Goal: Task Accomplishment & Management: Manage account settings

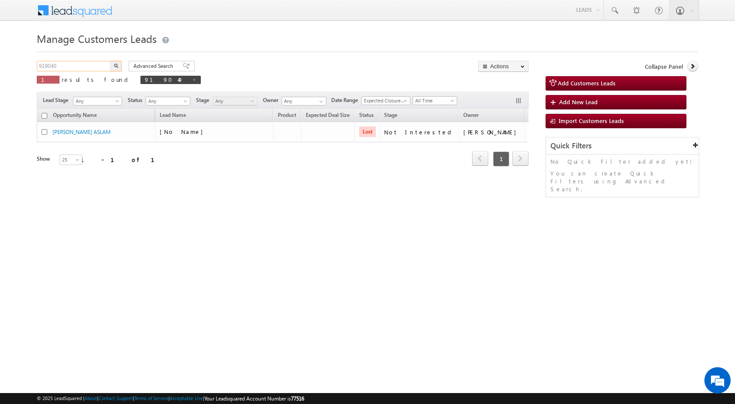
drag, startPoint x: 81, startPoint y: 66, endPoint x: 0, endPoint y: 49, distance: 82.3
click at [0, 49] on body "Menu [PERSON_NAME] sitar a8@ks erve." at bounding box center [367, 124] width 735 height 248
paste input "8916"
type input "918916"
click at [110, 61] on button "button" at bounding box center [115, 66] width 11 height 11
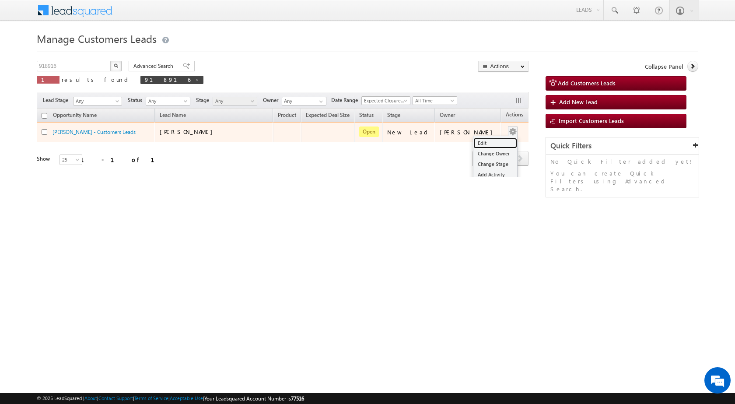
click at [476, 142] on link "Edit" at bounding box center [496, 143] width 44 height 11
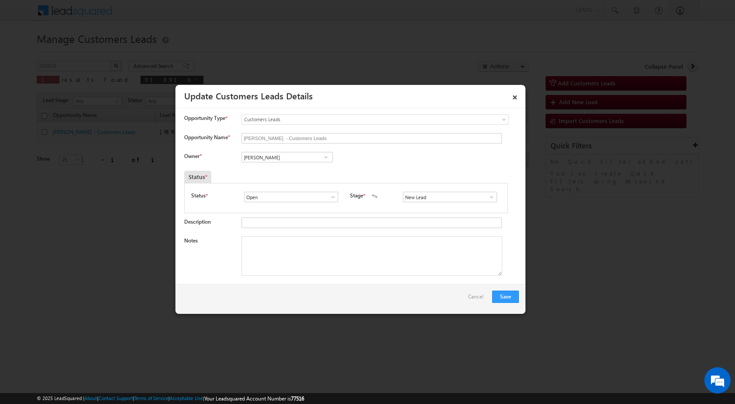
click at [488, 196] on span at bounding box center [492, 197] width 9 height 7
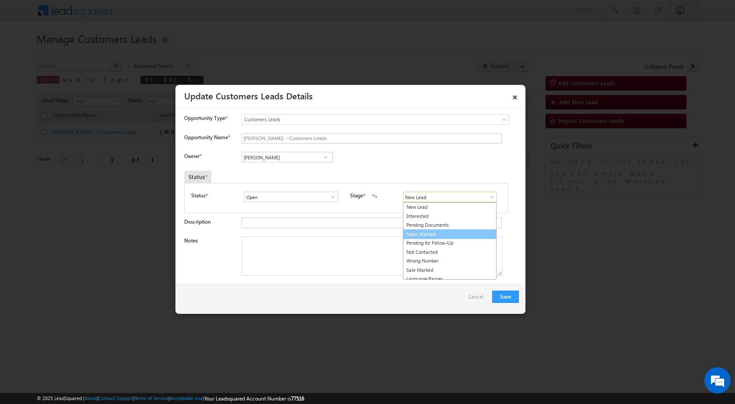
click at [434, 234] on link "Sales Marked" at bounding box center [450, 234] width 94 height 10
type input "Sales Marked"
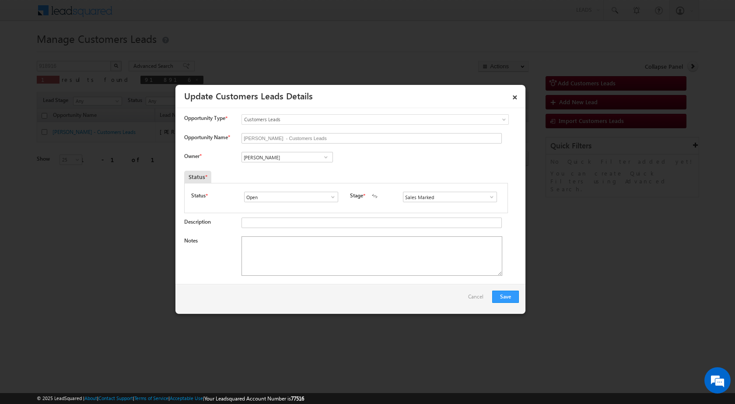
click at [278, 247] on textarea "Notes" at bounding box center [372, 255] width 261 height 39
paste textarea "918916 - WebsiteTollfree - TULSIRAM - 8003915351 - BARAN - TOP-UP 5 LAC"
type textarea "918916 - WebsiteTollfree - TULSIRAM - 8003915351 - BARAN - TOP-UP 5 LAC"
click at [372, 159] on div "Owner * Vikas Halwai Vikas Halwai Vikas Halwai" at bounding box center [351, 159] width 335 height 14
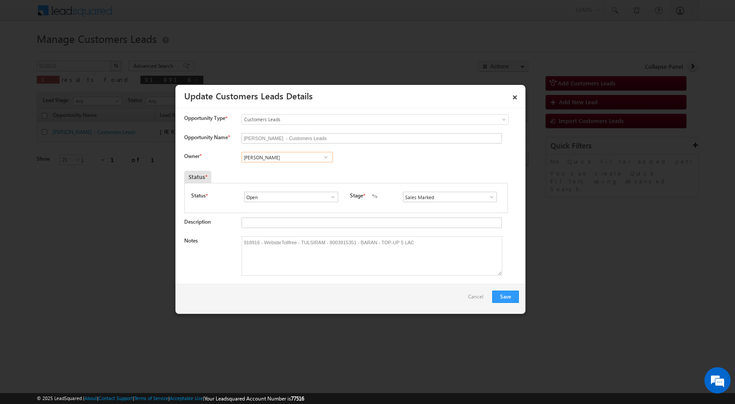
click at [277, 157] on input "[PERSON_NAME]" at bounding box center [287, 157] width 91 height 11
paste input "[EMAIL_ADDRESS][DOMAIN_NAME]"
click at [296, 173] on span "[EMAIL_ADDRESS][DOMAIN_NAME]" at bounding box center [284, 174] width 79 height 7
type input "[PERSON_NAME]"
click at [418, 166] on div "Owner * [PERSON_NAME] [PERSON_NAME] [PERSON_NAME] [PERSON_NAME] [PERSON_NAME] e…" at bounding box center [351, 159] width 335 height 14
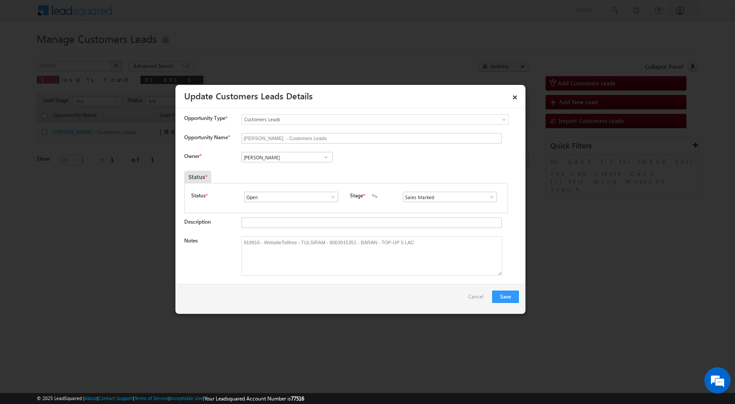
click at [426, 308] on div "Save Cancel" at bounding box center [351, 299] width 350 height 30
click at [509, 296] on button "Save" at bounding box center [506, 297] width 27 height 12
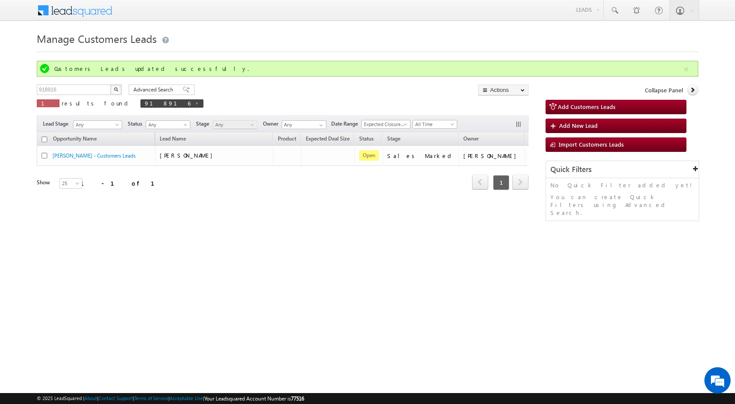
click at [161, 270] on html "Menu [PERSON_NAME] sitar a8@ks erve." at bounding box center [367, 135] width 735 height 270
